Goal: Task Accomplishment & Management: Complete application form

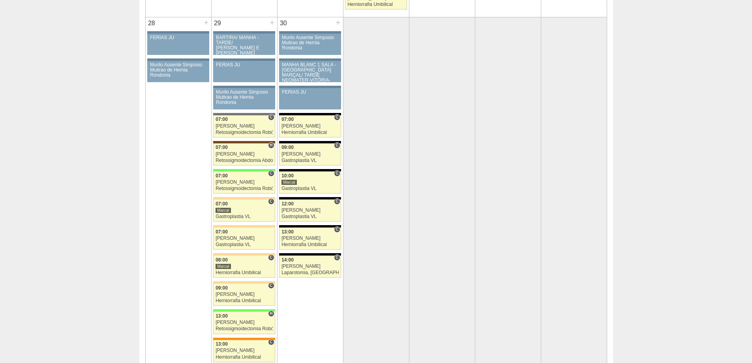
scroll to position [1539, 0]
click at [339, 21] on div "+" at bounding box center [338, 22] width 7 height 10
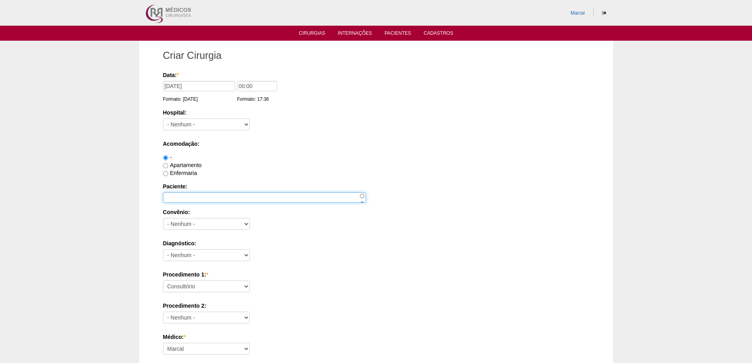
click at [171, 196] on input "Paciente:" at bounding box center [264, 197] width 203 height 10
type input "Rita de Cassia Mesquita Costa"
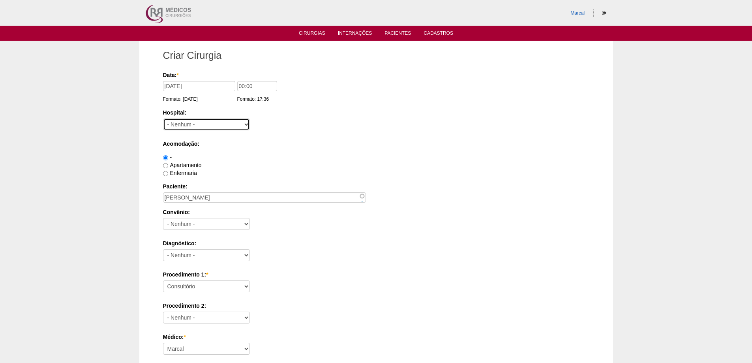
click at [245, 124] on select "- Nenhum - 9 de Julho Albert Einstein Alvorada América Assunção Bartira Benefic…" at bounding box center [206, 124] width 87 height 12
select select "67"
click at [163, 118] on select "- Nenhum - 9 de Julho Albert Einstein Alvorada América Assunção Bartira Benefic…" at bounding box center [206, 124] width 87 height 12
click at [167, 172] on input "Enfermaria" at bounding box center [165, 173] width 5 height 5
radio input "true"
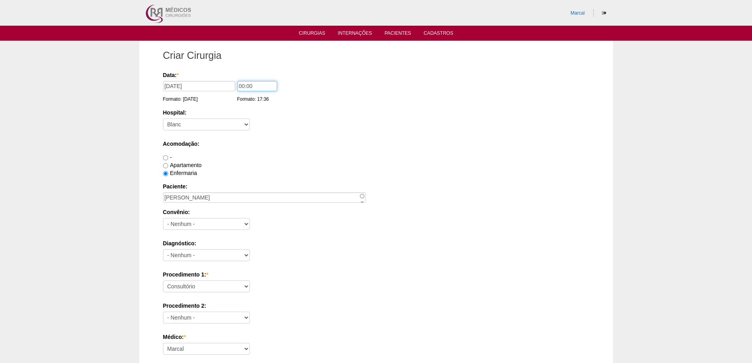
click at [242, 85] on input "00:00" at bounding box center [257, 86] width 40 height 10
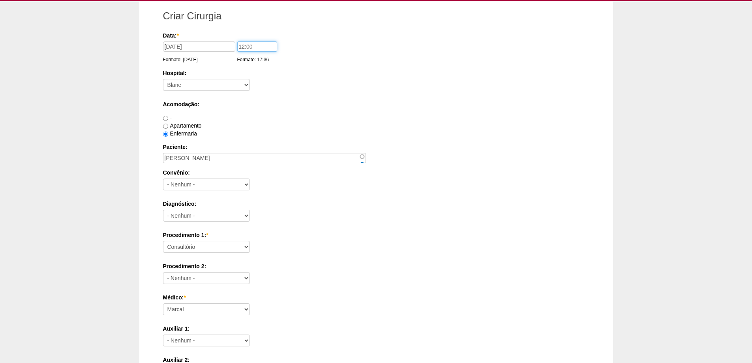
type input "12:00"
click at [246, 184] on select "- Nenhum - Abet Afresp Allianz Amil Blue Life Caasp Cabesp Caixa de Pensões Car…" at bounding box center [206, 184] width 87 height 12
select select "8907"
click at [163, 178] on select "- Nenhum - Abet Afresp Allianz Amil Blue Life Caasp Cabesp Caixa de Pensões Car…" at bounding box center [206, 184] width 87 height 12
click at [248, 213] on select "- Nenhum - Abdome Agudo Abscesso Hepático Abscesso Perianal Abscesso Peritoneal…" at bounding box center [206, 216] width 87 height 12
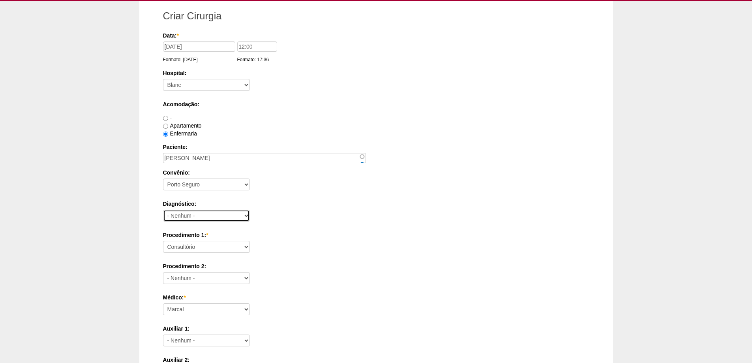
select select "3707"
click at [163, 210] on select "- Nenhum - Abdome Agudo Abscesso Hepático Abscesso Perianal Abscesso Peritoneal…" at bounding box center [206, 216] width 87 height 12
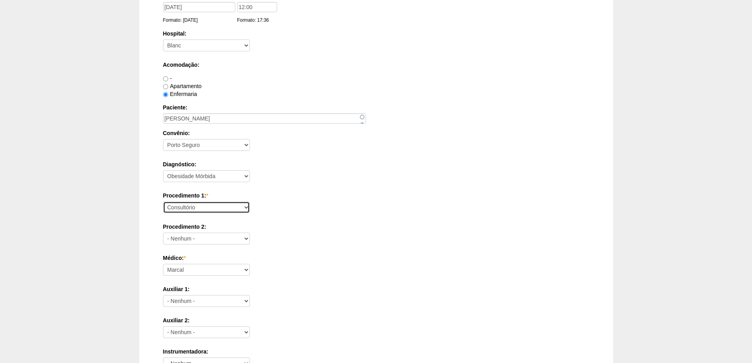
click at [246, 206] on select "Consultório Abscesso Hepático - Drenagem Abscesso perianal Amputação Abdômino P…" at bounding box center [206, 207] width 87 height 12
select select "3710"
click at [163, 201] on select "Consultório Abscesso Hepático - Drenagem Abscesso perianal Amputação Abdômino P…" at bounding box center [206, 207] width 87 height 12
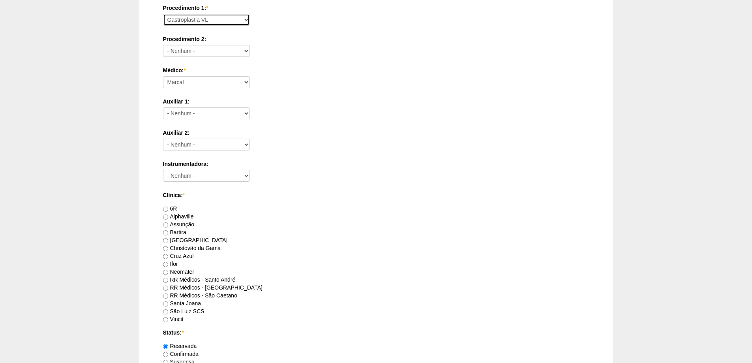
scroll to position [276, 0]
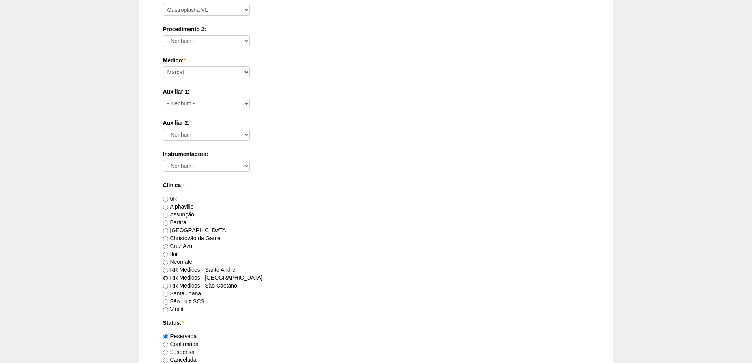
click at [166, 277] on input "RR Médicos - São Bernardo do Campo" at bounding box center [165, 277] width 5 height 5
radio input "true"
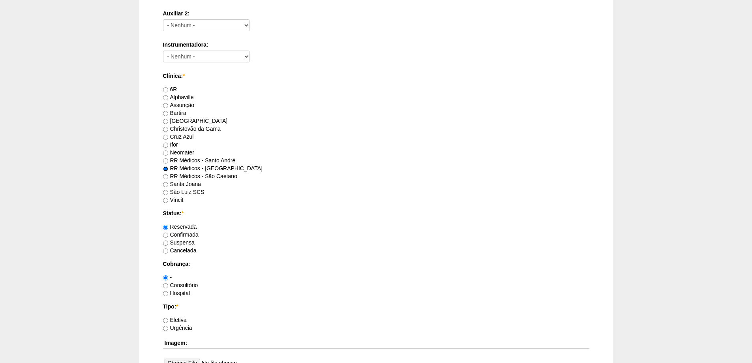
scroll to position [395, 0]
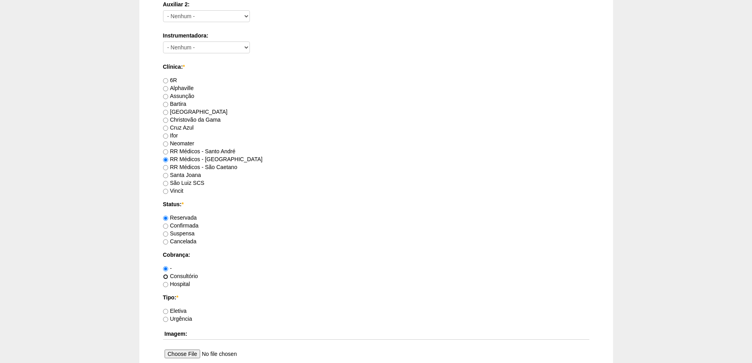
click at [166, 276] on input "Consultório" at bounding box center [165, 276] width 5 height 5
radio input "true"
click at [165, 311] on input "Eletiva" at bounding box center [165, 311] width 5 height 5
radio input "true"
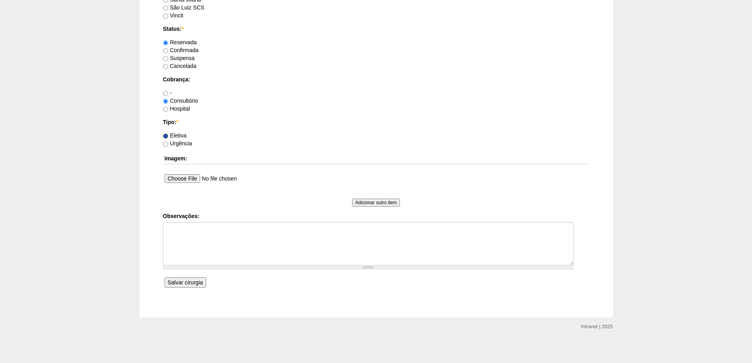
scroll to position [572, 0]
click at [186, 278] on input "Salvar cirurgia" at bounding box center [185, 280] width 41 height 10
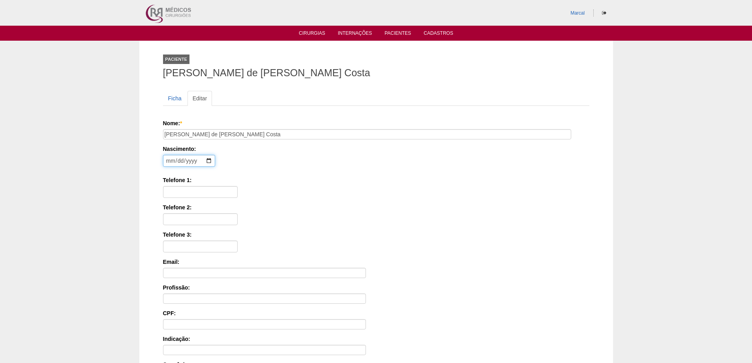
click at [169, 159] on input "date" at bounding box center [189, 161] width 52 height 12
type input "1974-12-22"
click at [174, 192] on input "Telefone 1:" at bounding box center [200, 192] width 75 height 12
type input "11 97190 7288"
click at [170, 220] on input "Telefone 2:" at bounding box center [200, 219] width 75 height 12
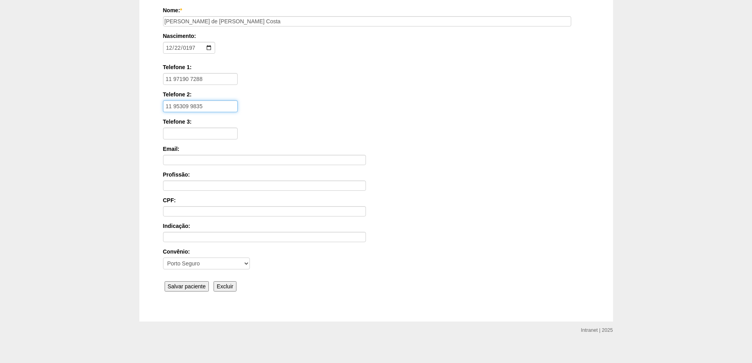
scroll to position [118, 0]
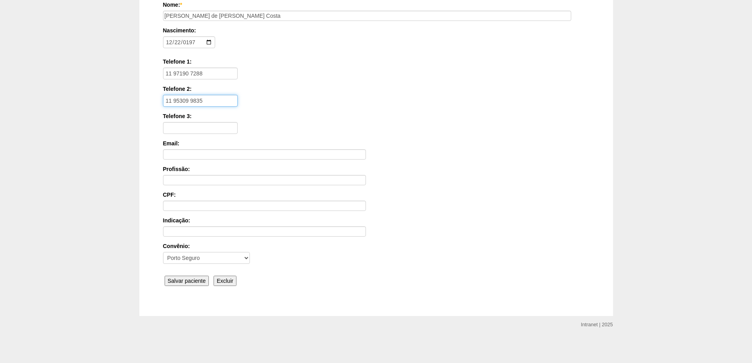
type input "11 95309 9835"
click at [191, 281] on input "Salvar paciente" at bounding box center [187, 280] width 45 height 10
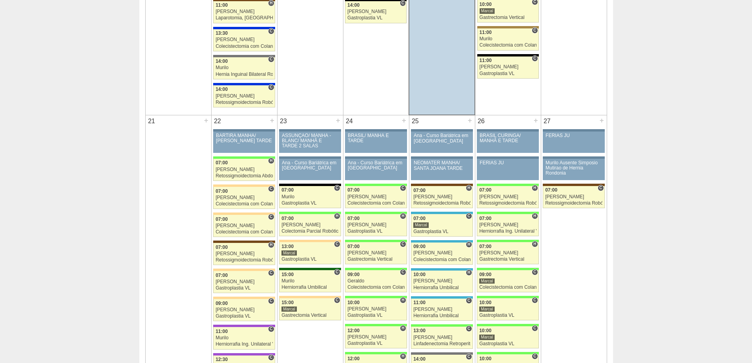
scroll to position [1223, 0]
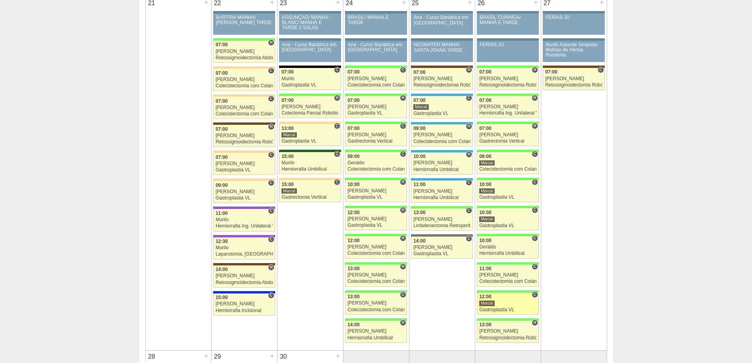
scroll to position [1223, 0]
